Goal: Task Accomplishment & Management: Manage account settings

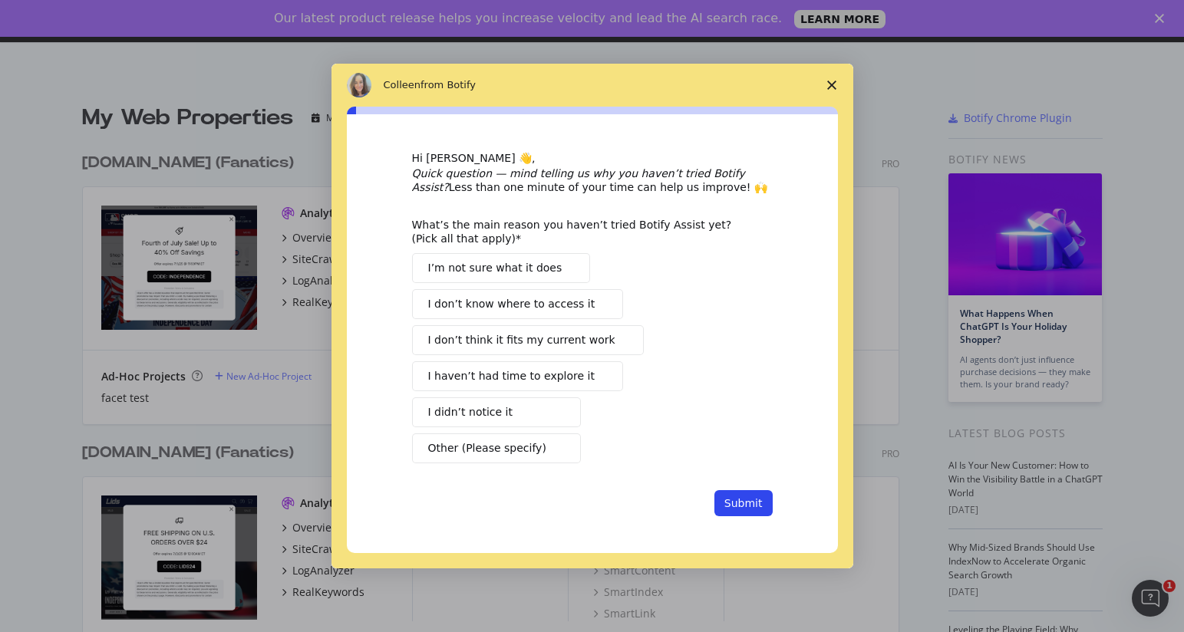
click at [831, 88] on icon "Close survey" at bounding box center [831, 85] width 9 height 9
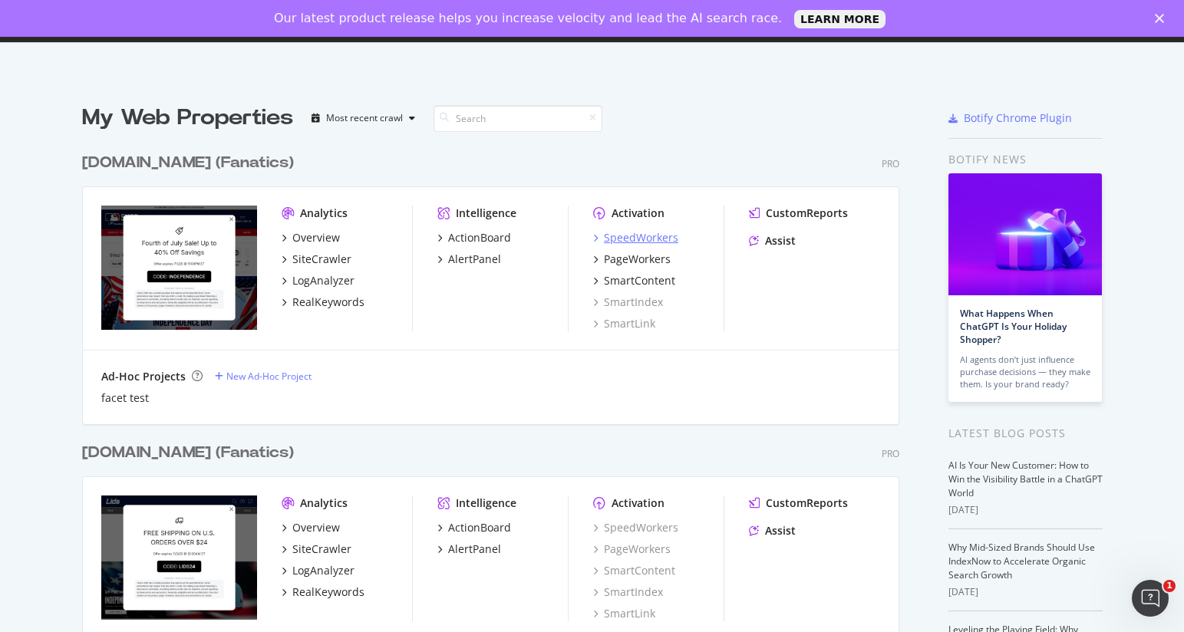
click at [642, 238] on div "SpeedWorkers" at bounding box center [641, 237] width 74 height 15
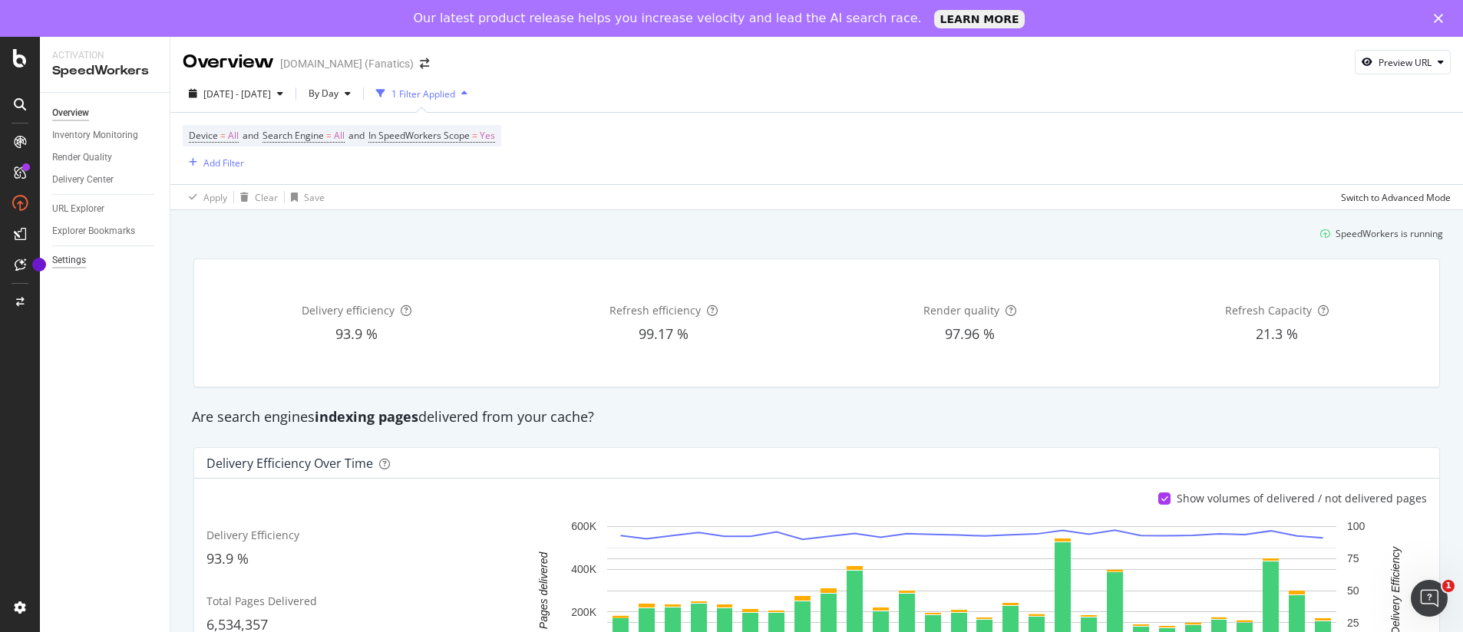
click at [68, 260] on div "Settings" at bounding box center [69, 260] width 34 height 16
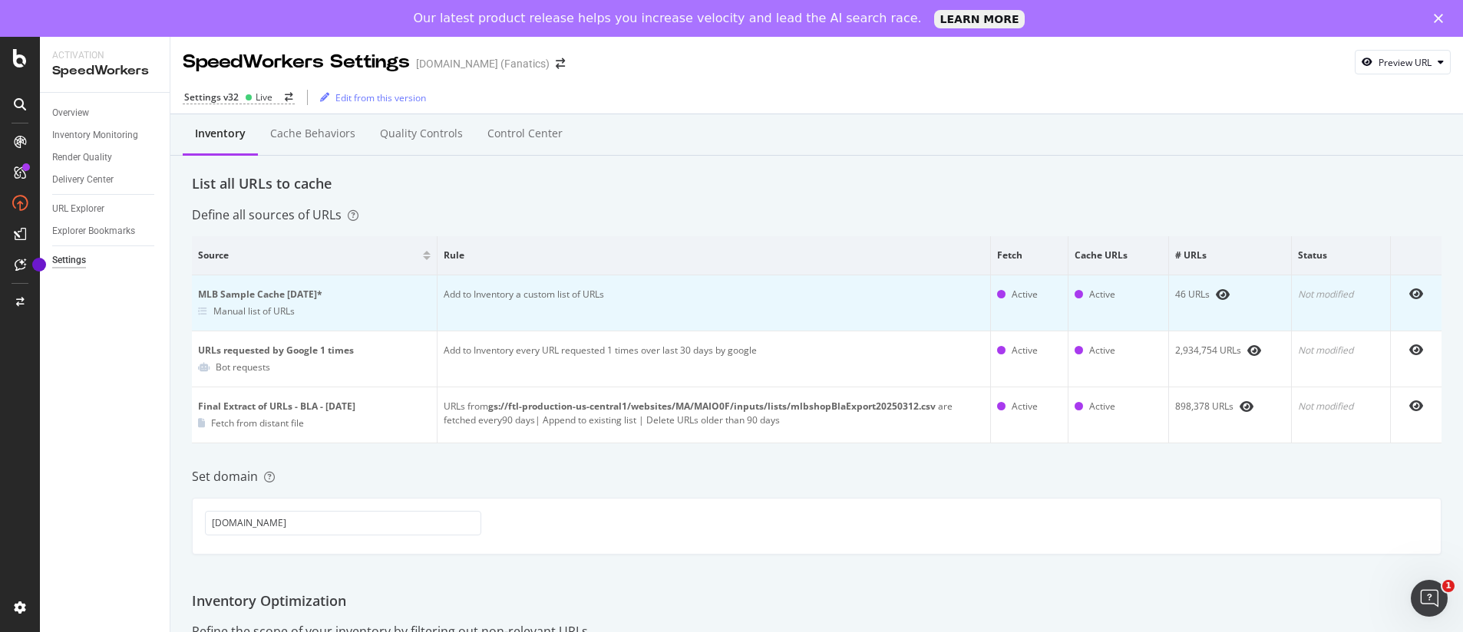
click at [262, 296] on div "MLB Sample Cache [DATE]*" at bounding box center [314, 295] width 233 height 14
click at [203, 315] on icon at bounding box center [202, 311] width 9 height 9
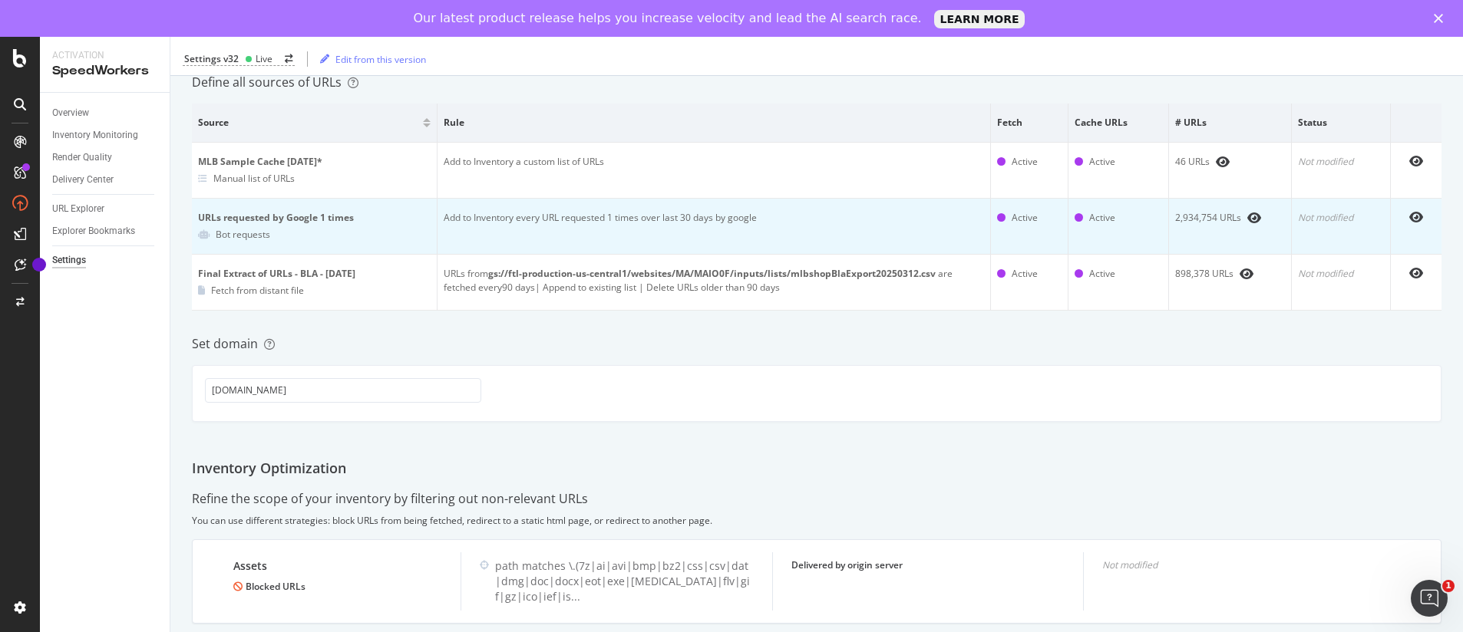
scroll to position [130, 0]
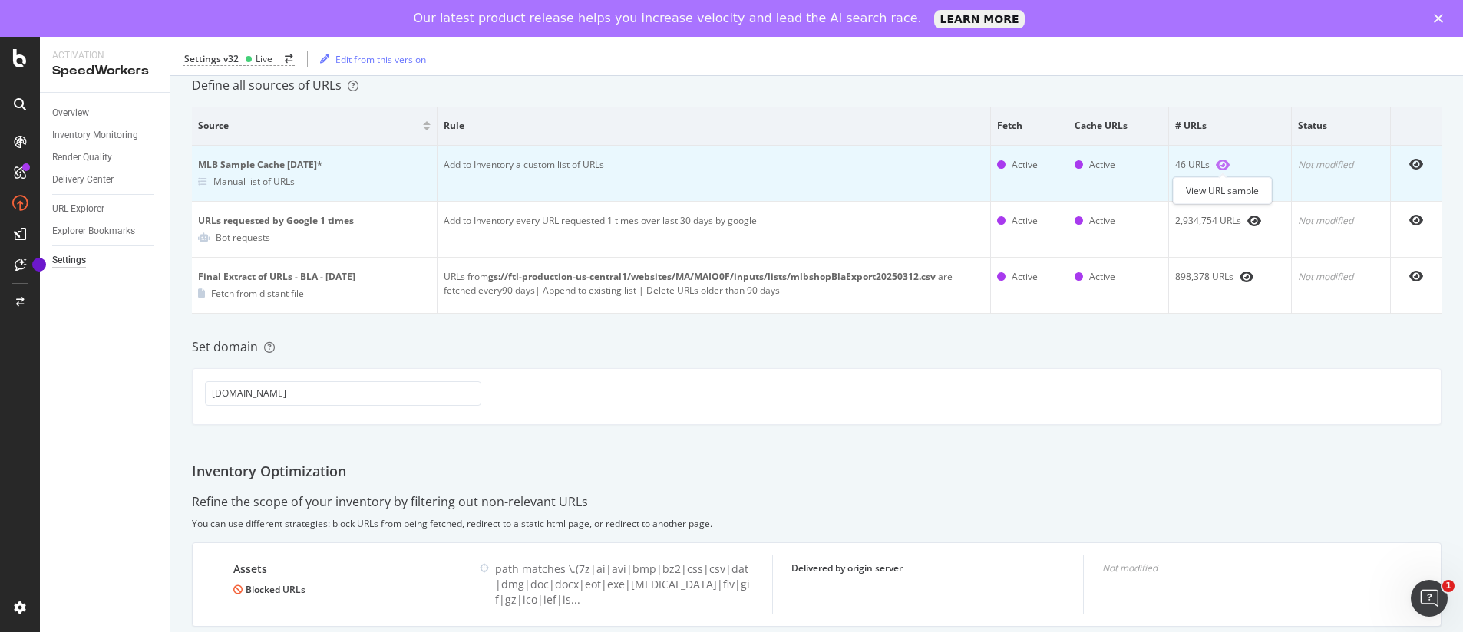
click at [1183, 163] on icon "eye" at bounding box center [1223, 165] width 14 height 12
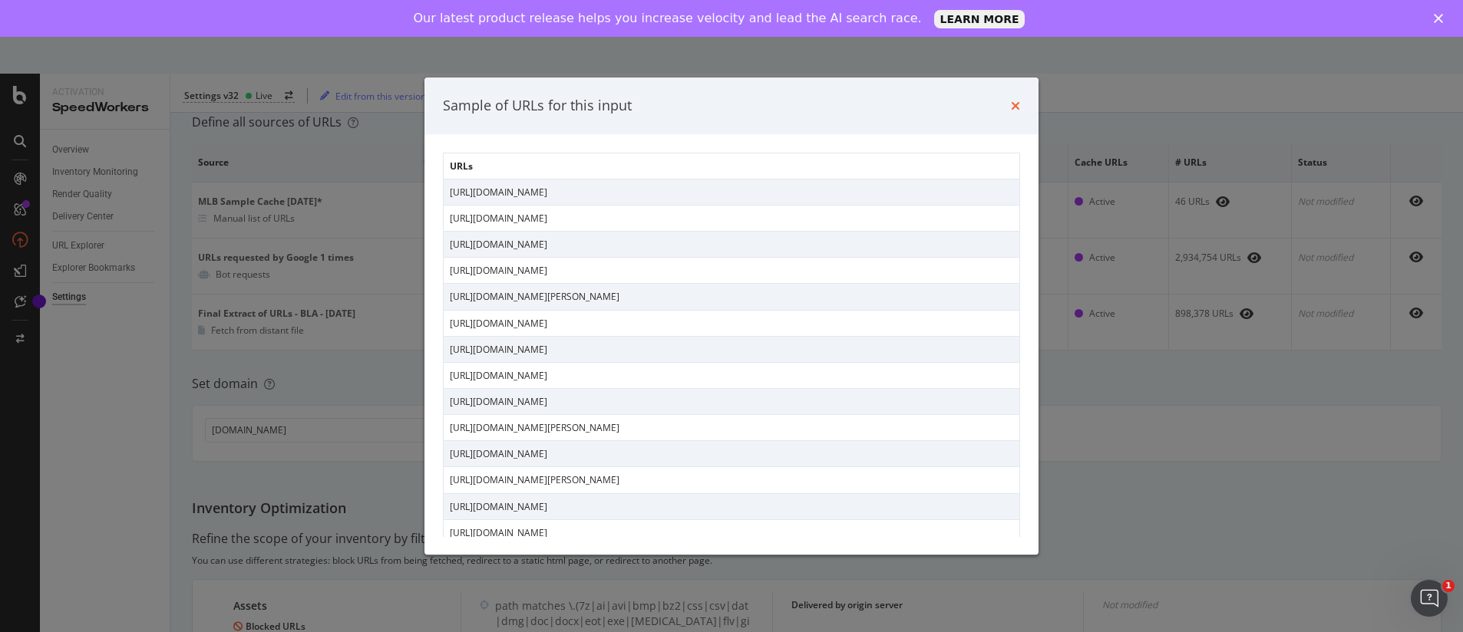
click at [1018, 107] on icon "times" at bounding box center [1015, 106] width 9 height 12
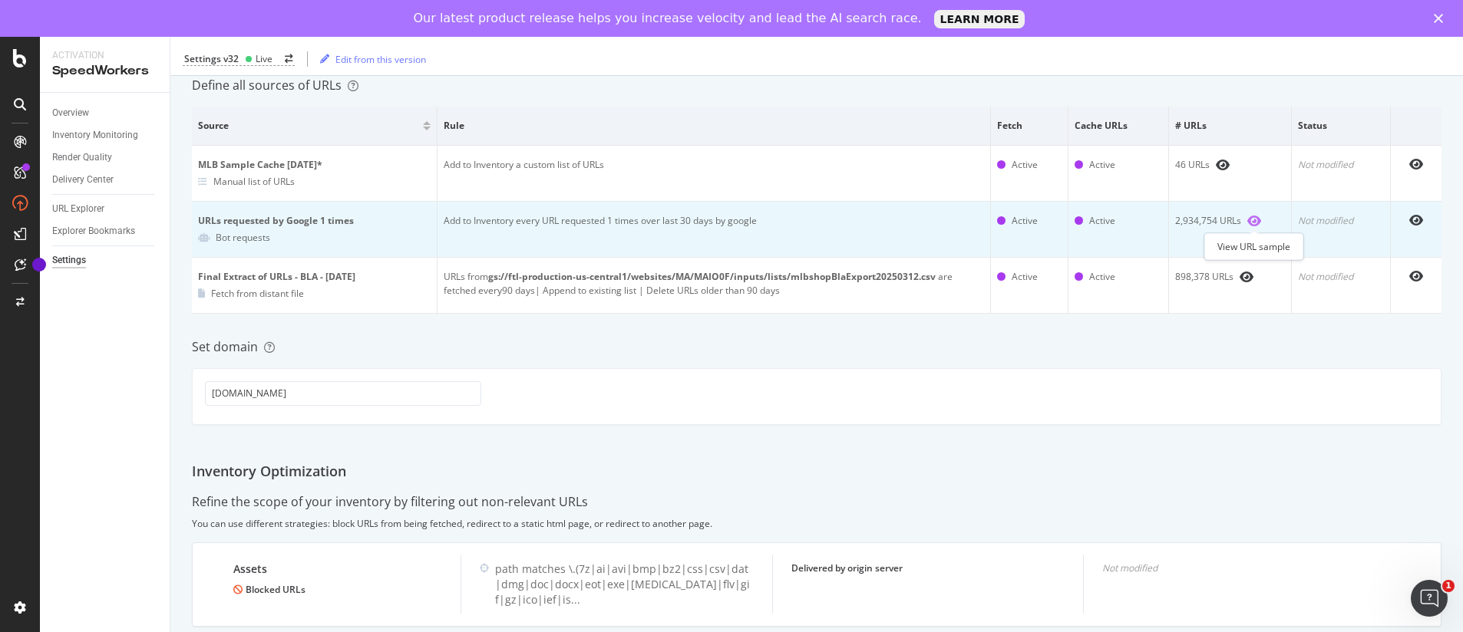
click at [1183, 223] on icon "eye" at bounding box center [1254, 221] width 14 height 12
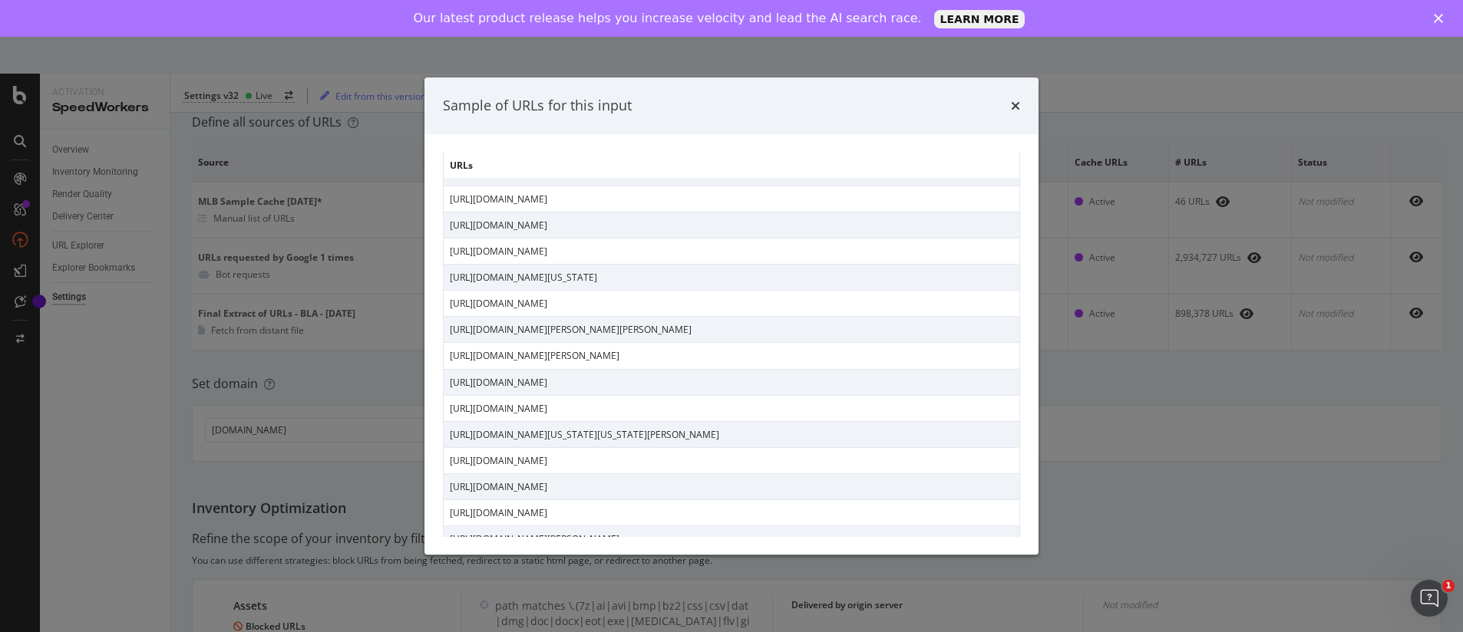
scroll to position [0, 0]
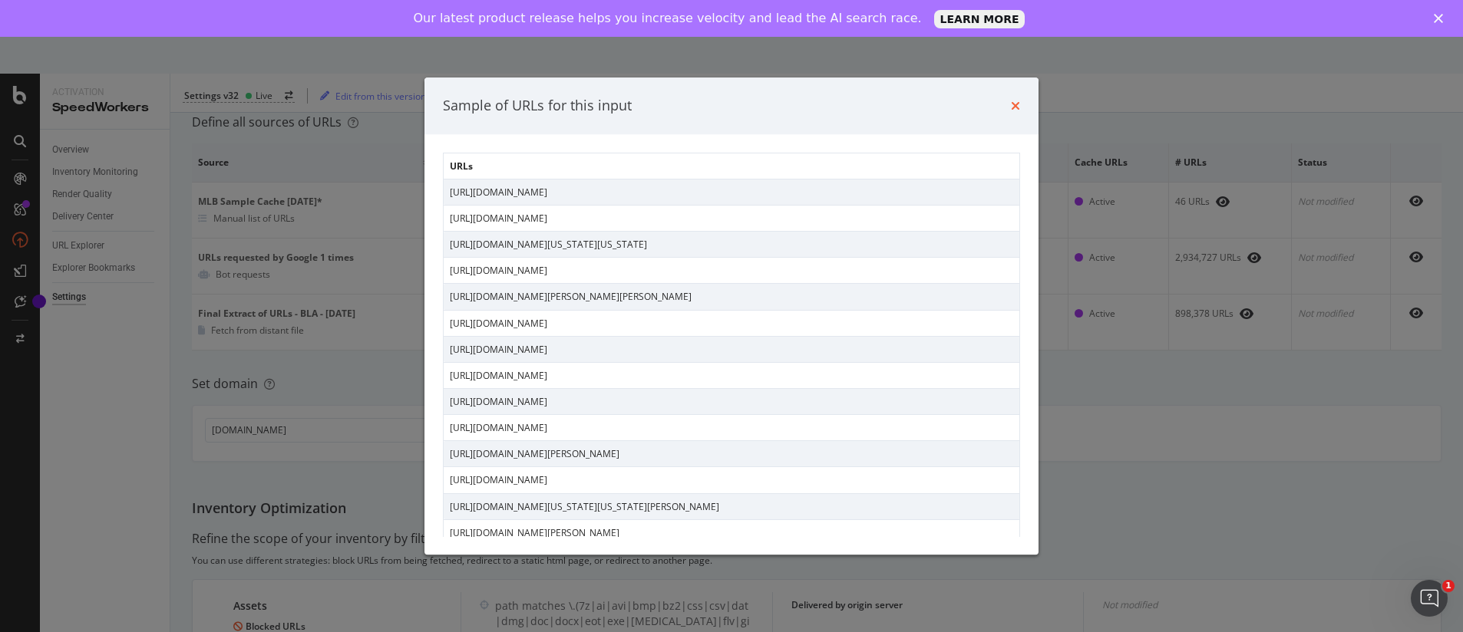
click at [1015, 101] on icon "times" at bounding box center [1015, 106] width 9 height 12
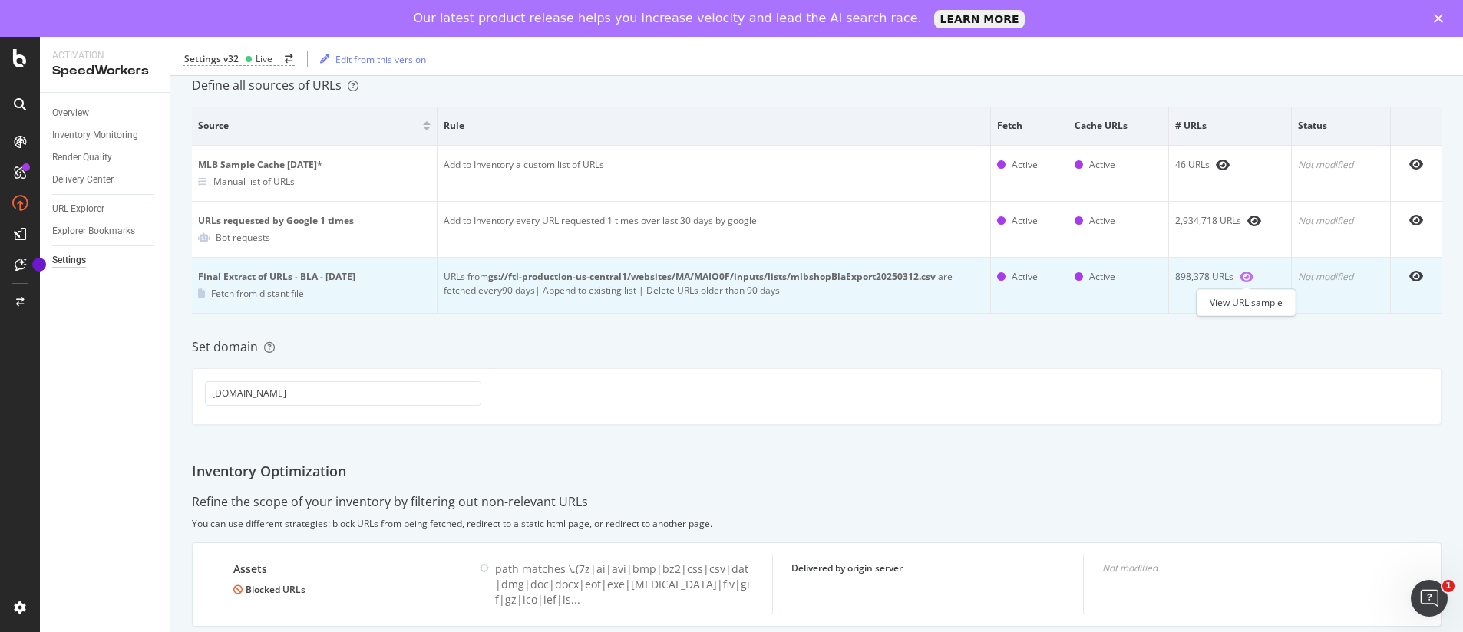
click at [1183, 280] on icon "eye" at bounding box center [1246, 277] width 14 height 12
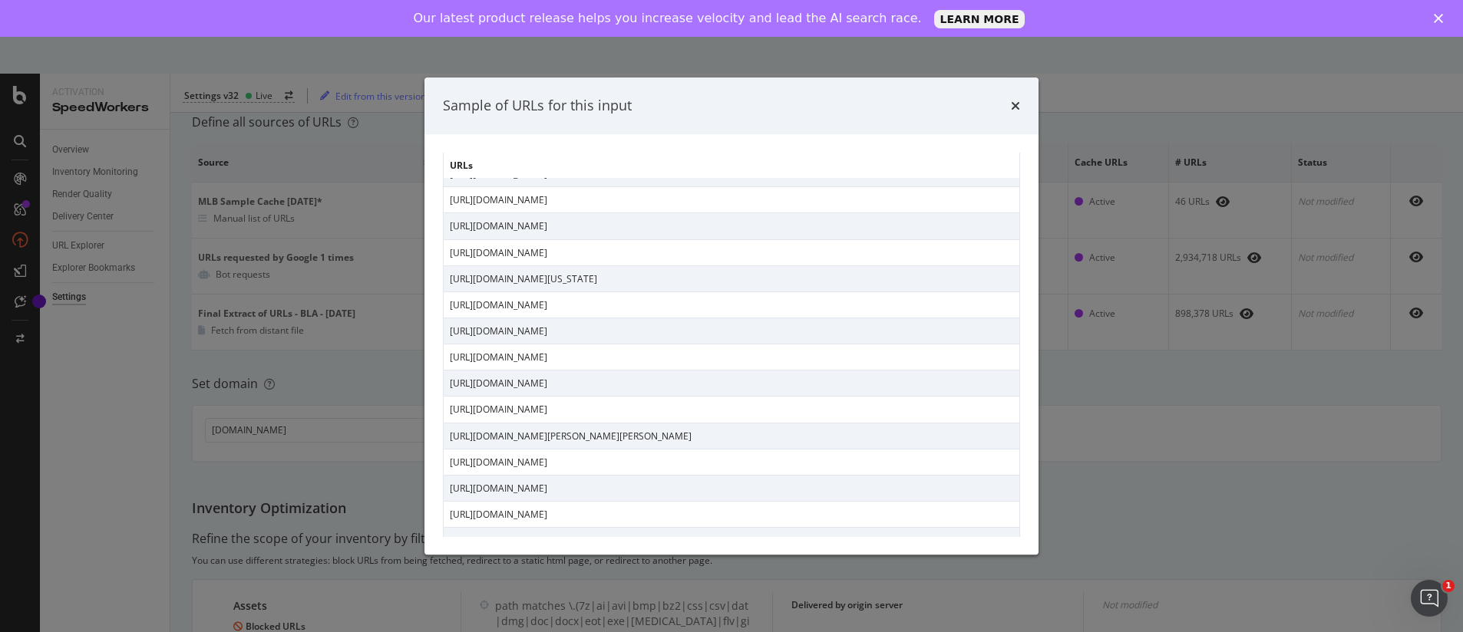
scroll to position [441, 0]
click at [1016, 107] on icon "times" at bounding box center [1015, 106] width 9 height 12
